Goal: Find specific page/section: Find specific page/section

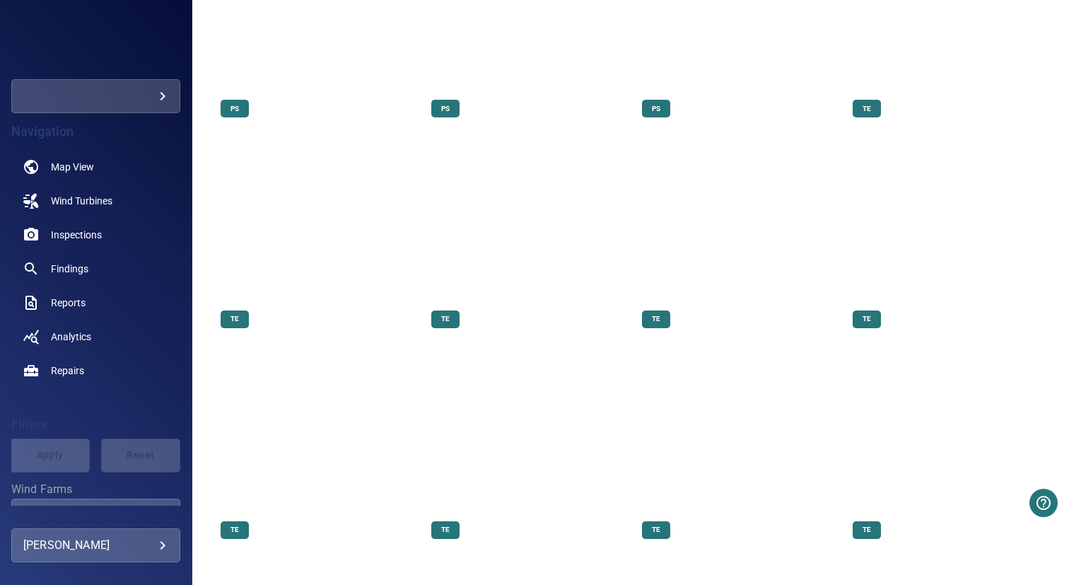
scroll to position [2502, 0]
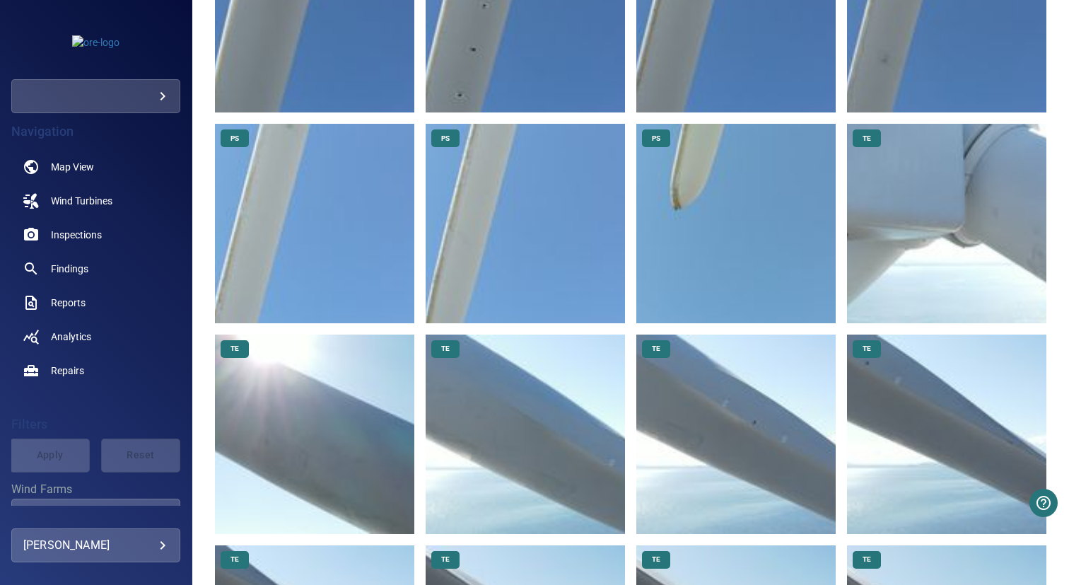
click at [721, 185] on img at bounding box center [735, 223] width 199 height 199
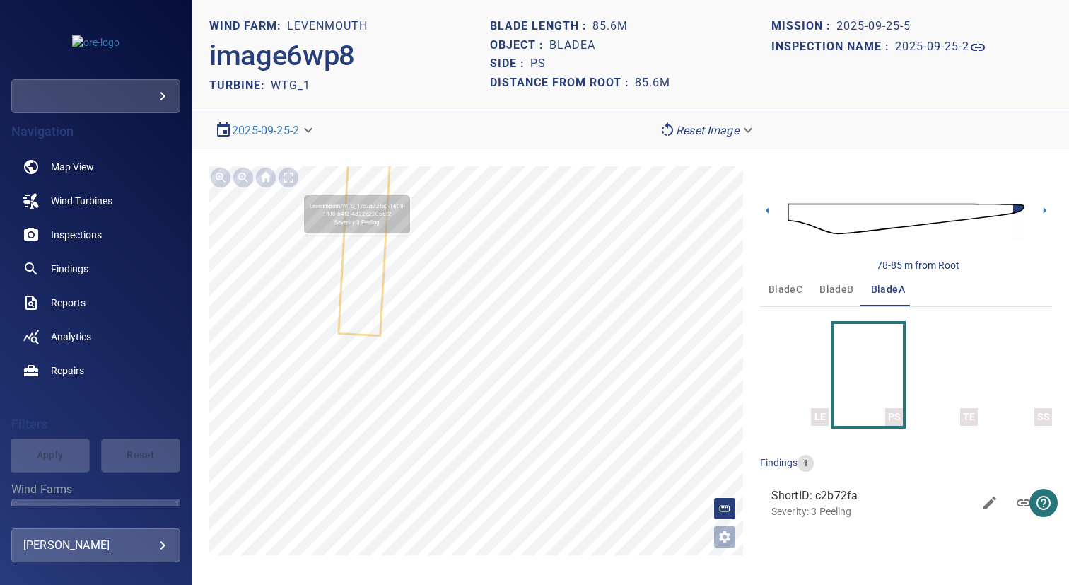
click at [356, 290] on icon at bounding box center [363, 250] width 49 height 170
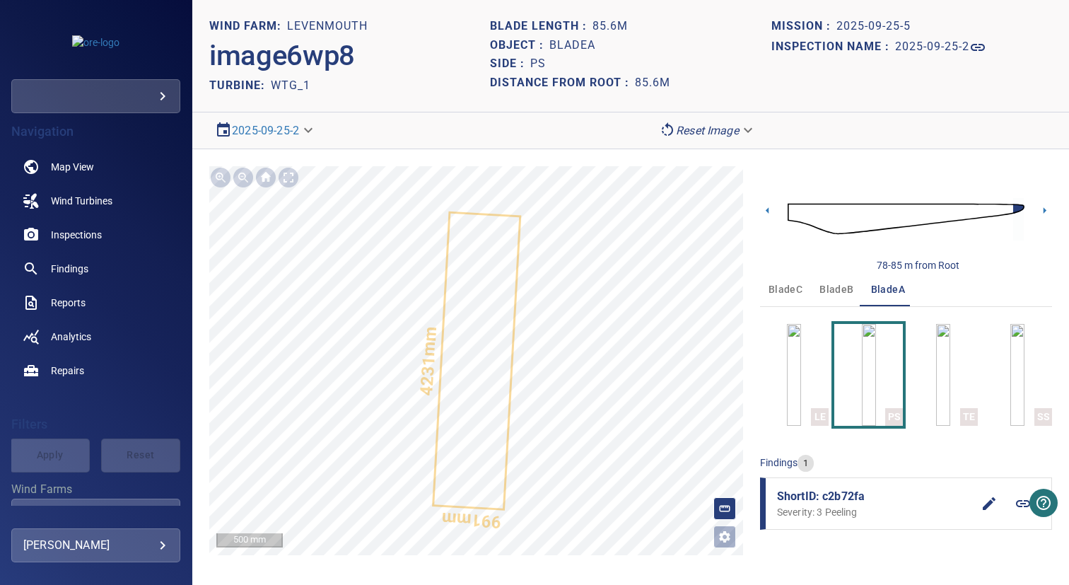
click at [1025, 508] on icon at bounding box center [1023, 503] width 17 height 17
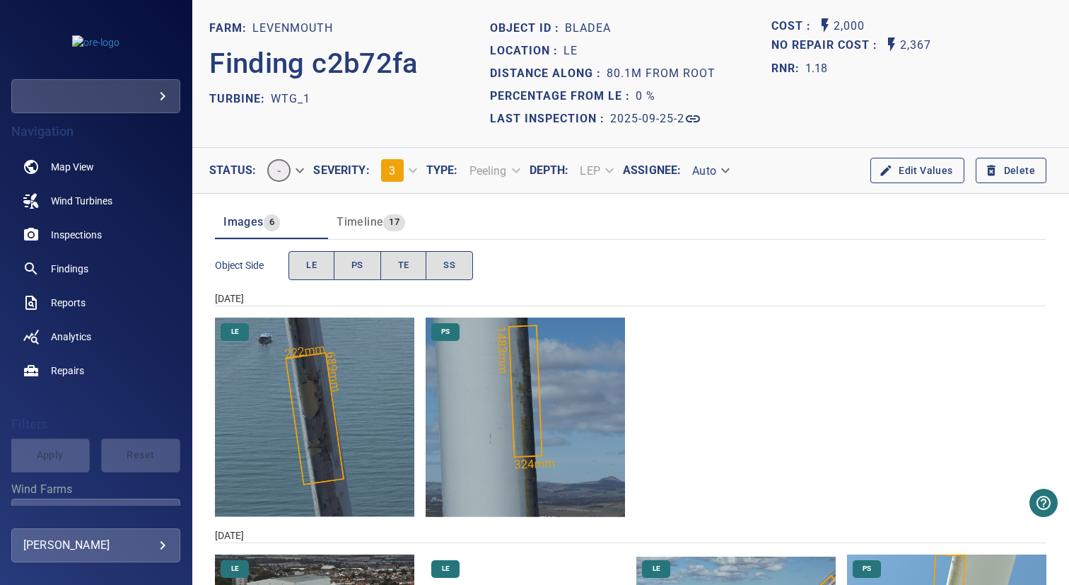
click at [360, 226] on span "Timeline" at bounding box center [360, 221] width 47 height 13
